Goal: Information Seeking & Learning: Learn about a topic

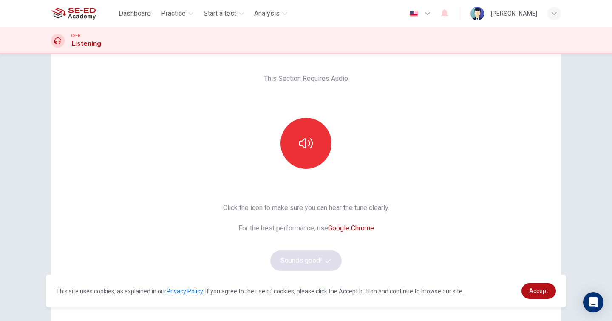
scroll to position [42, 0]
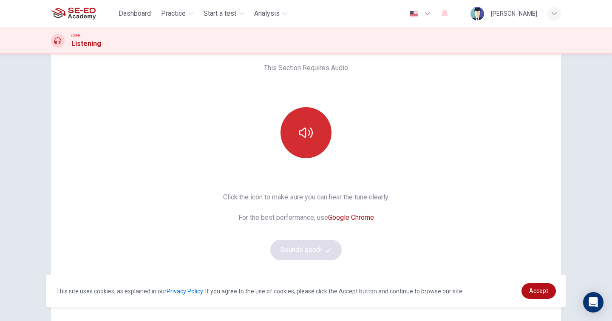
click at [296, 126] on button "button" at bounding box center [305, 132] width 51 height 51
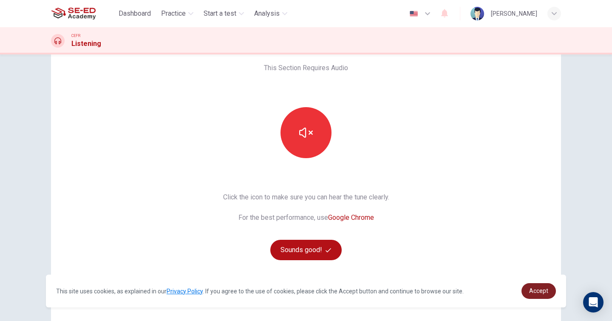
click at [544, 289] on span "Accept" at bounding box center [538, 290] width 19 height 7
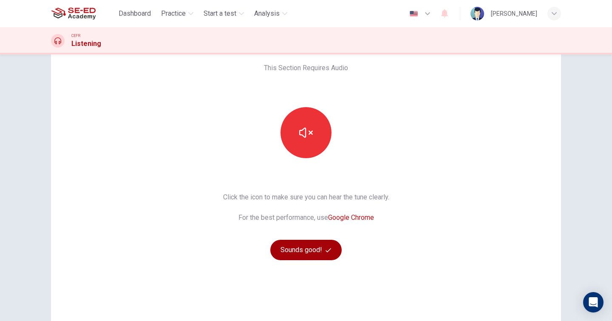
click at [295, 253] on button "Sounds good!" at bounding box center [305, 250] width 71 height 20
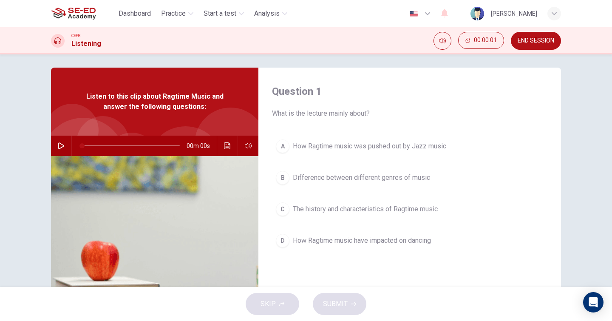
scroll to position [0, 0]
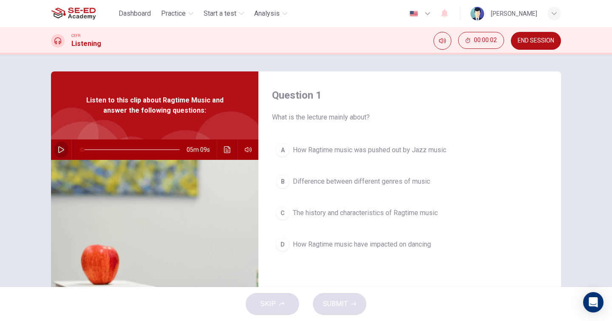
click at [61, 155] on button "button" at bounding box center [61, 149] width 14 height 20
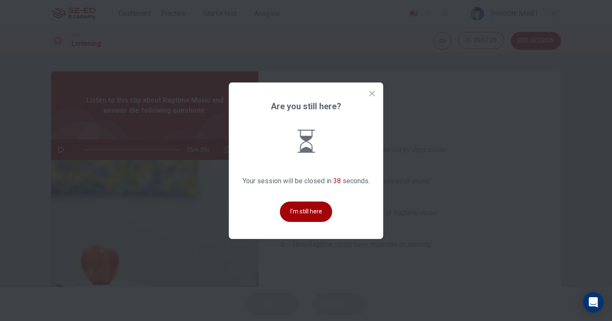
click at [312, 212] on button "I'm still here" at bounding box center [306, 211] width 52 height 20
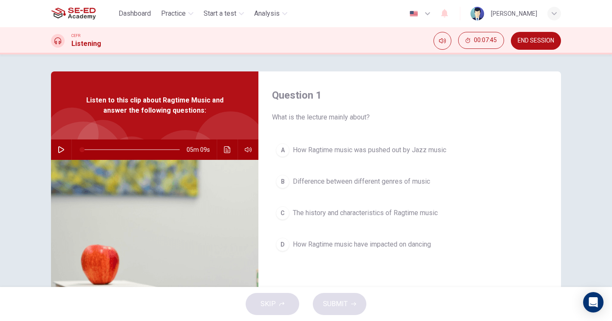
click at [333, 186] on span "Difference between different genres of music" at bounding box center [361, 181] width 137 height 10
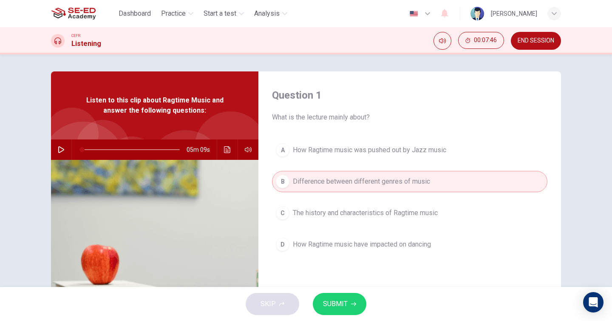
click at [339, 305] on span "SUBMIT" at bounding box center [335, 304] width 25 height 12
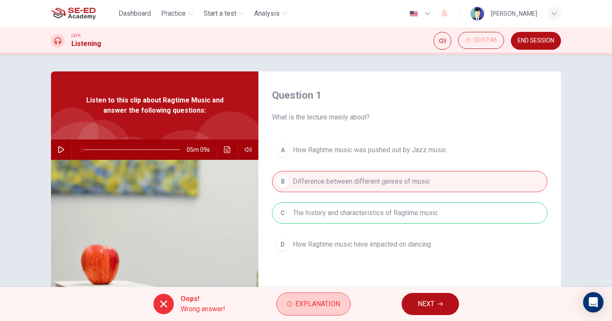
click at [310, 303] on span "Explanation" at bounding box center [317, 304] width 45 height 12
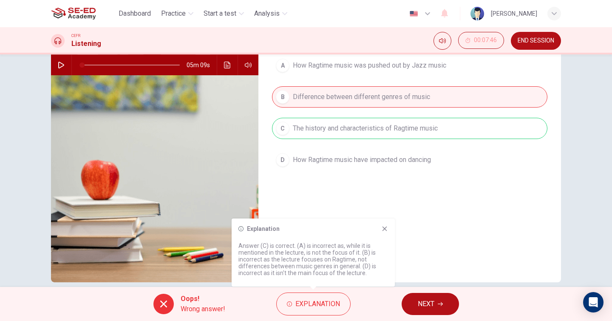
scroll to position [85, 0]
click at [440, 308] on button "NEXT" at bounding box center [429, 304] width 57 height 22
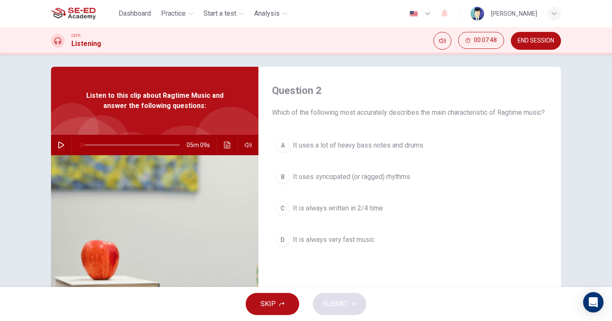
scroll to position [0, 0]
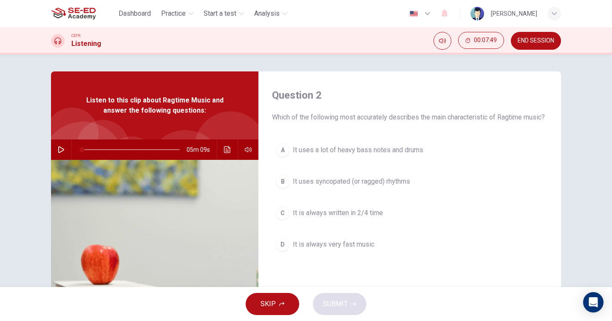
click at [58, 146] on icon "button" at bounding box center [61, 149] width 7 height 7
click at [56, 150] on button "button" at bounding box center [61, 149] width 14 height 20
type input "7"
click at [539, 45] on button "END SESSION" at bounding box center [536, 41] width 50 height 18
